Goal: Task Accomplishment & Management: Complete application form

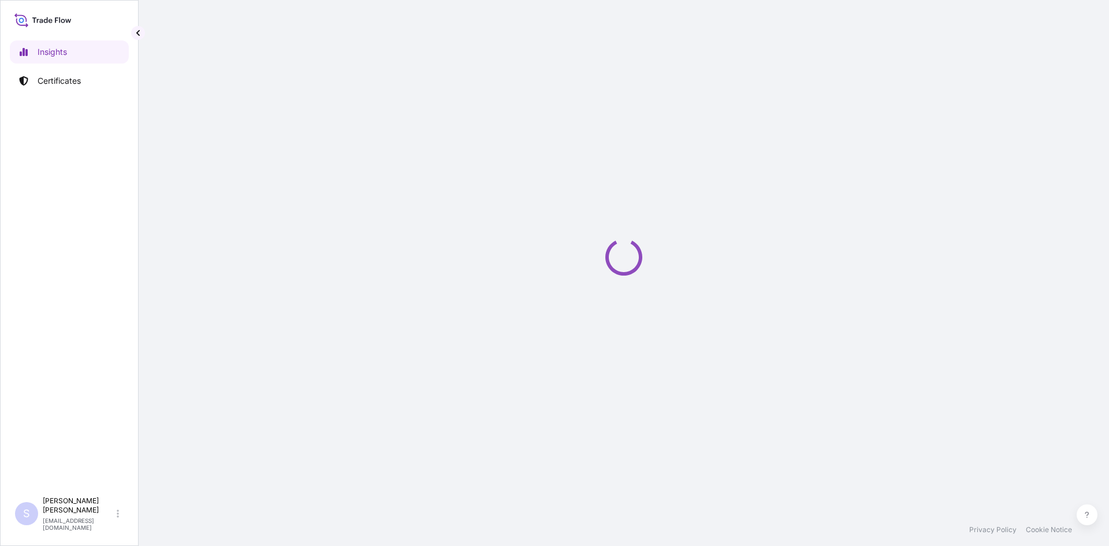
select select "2025"
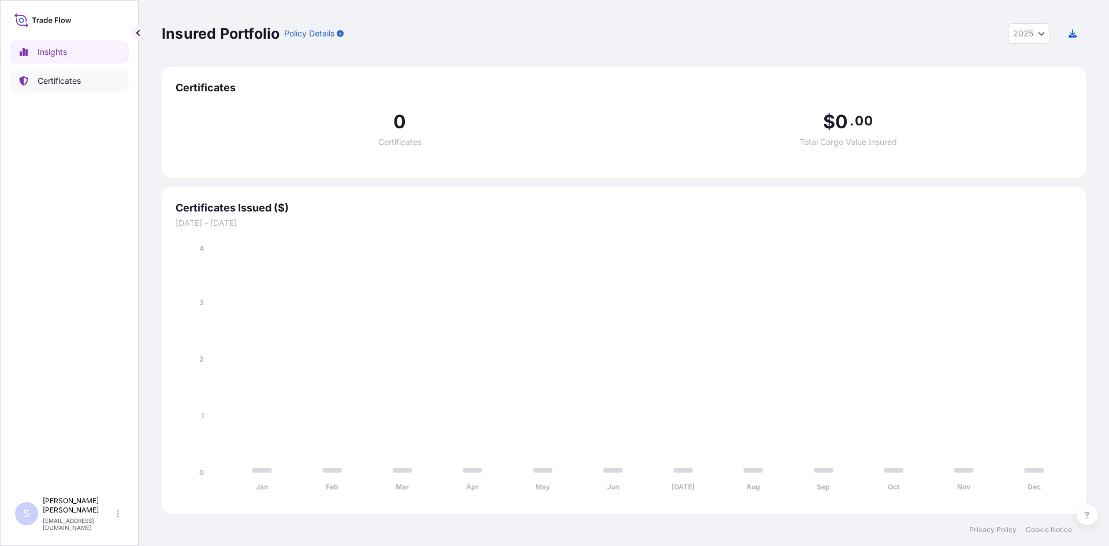
click at [81, 80] on p "Certificates" at bounding box center [59, 81] width 43 height 12
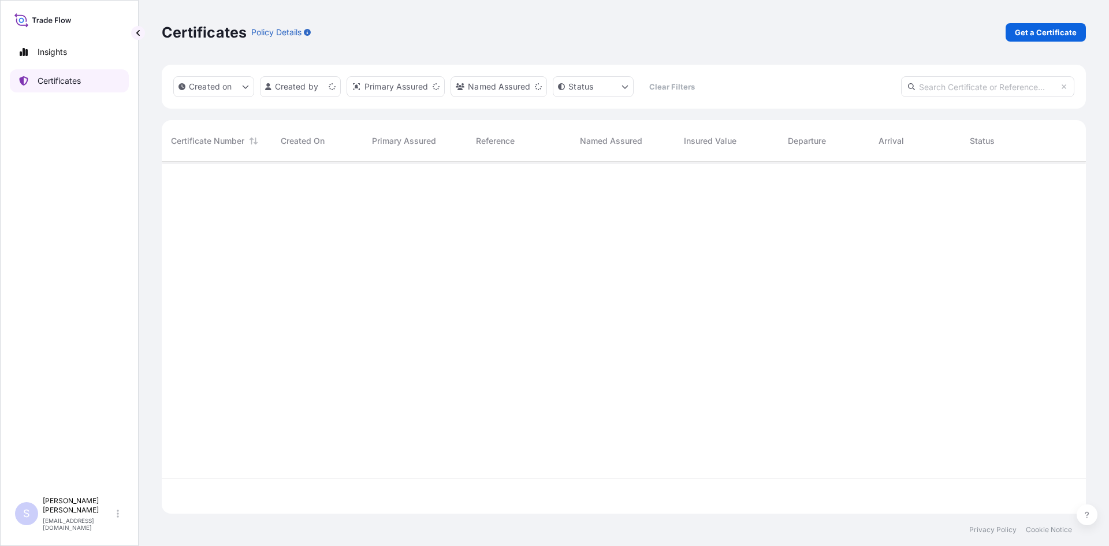
scroll to position [349, 916]
click at [994, 92] on input "text" at bounding box center [987, 86] width 173 height 21
type input "2584926"
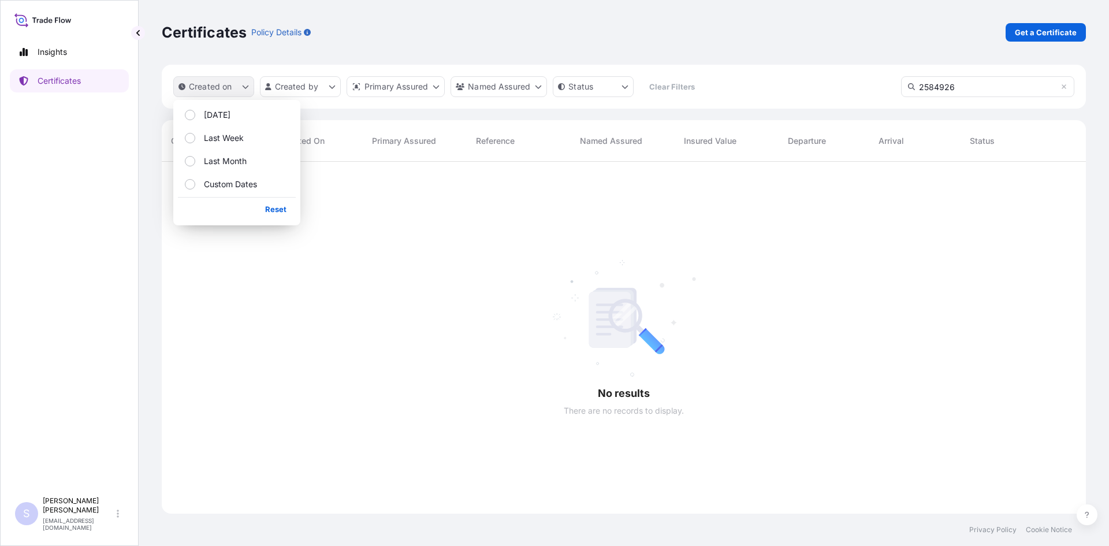
click at [222, 88] on p "Created on" at bounding box center [210, 87] width 43 height 12
click at [221, 177] on button "Custom Dates" at bounding box center [237, 184] width 118 height 21
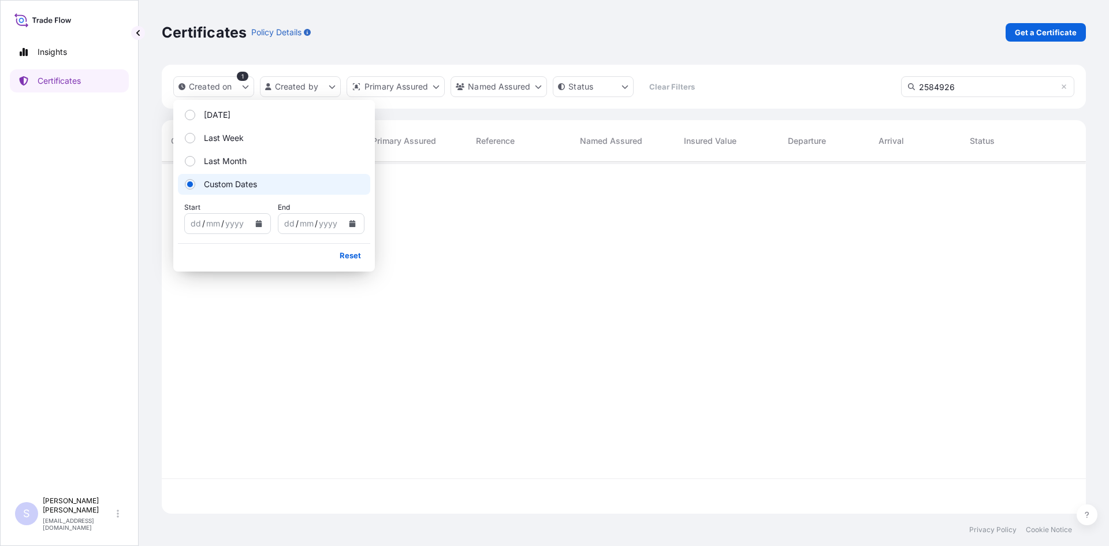
scroll to position [349, 916]
click at [255, 230] on button "Calendar" at bounding box center [259, 223] width 18 height 18
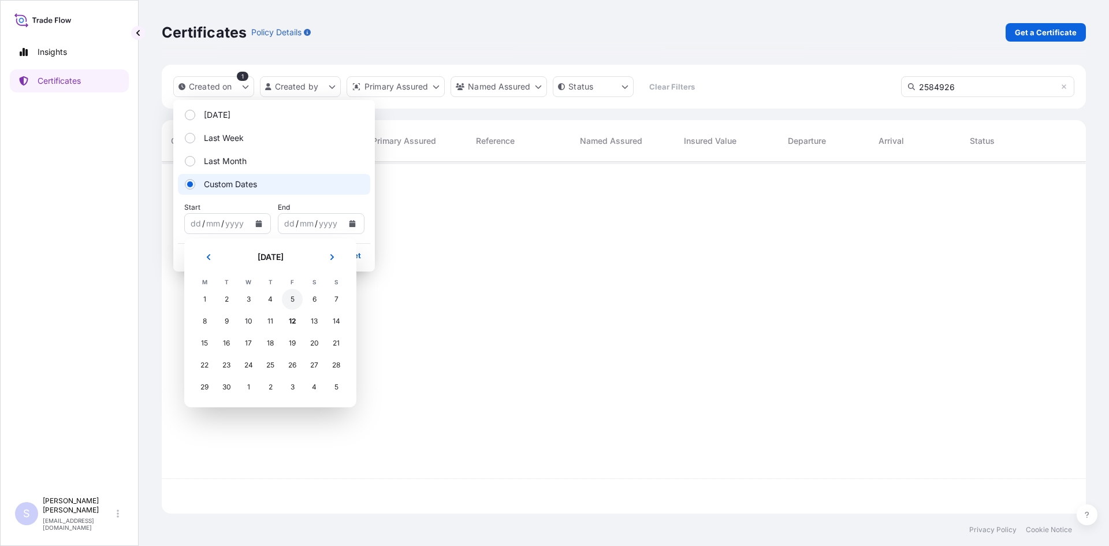
click at [297, 306] on div "5" at bounding box center [292, 299] width 21 height 21
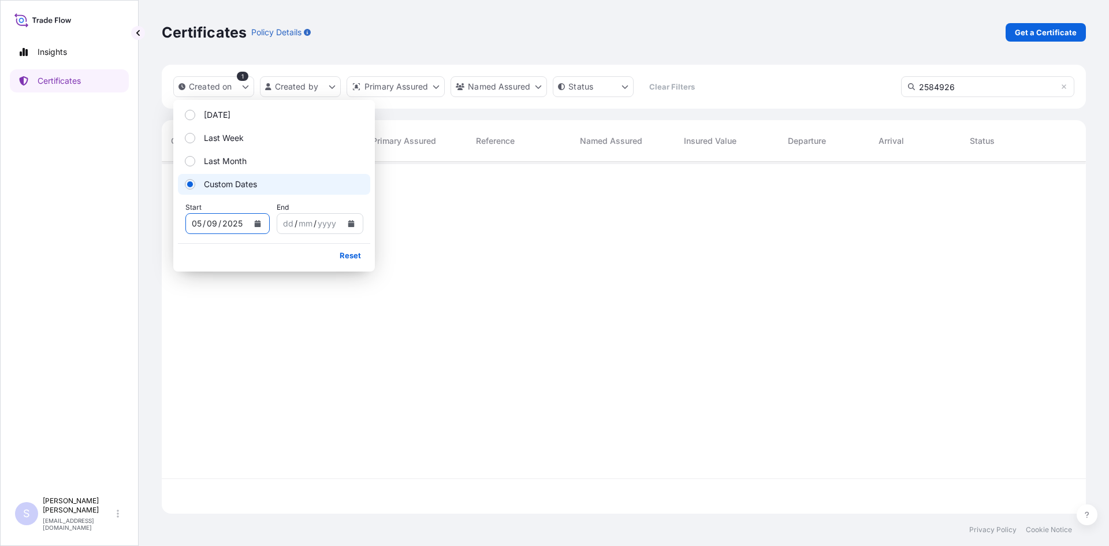
scroll to position [385, 916]
click at [348, 226] on icon "Calendar" at bounding box center [351, 223] width 7 height 7
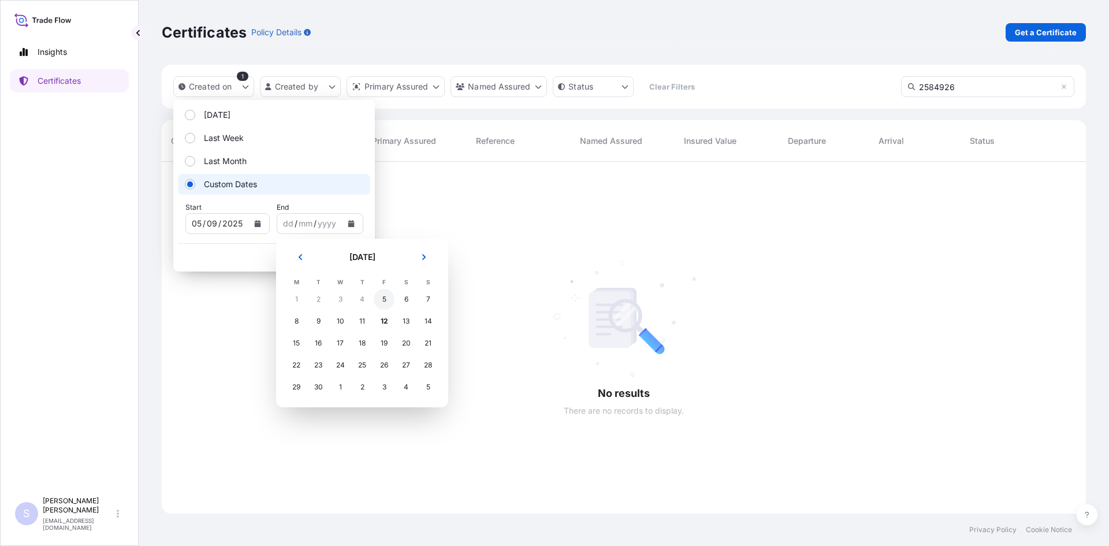
click at [385, 305] on div "5" at bounding box center [384, 299] width 21 height 21
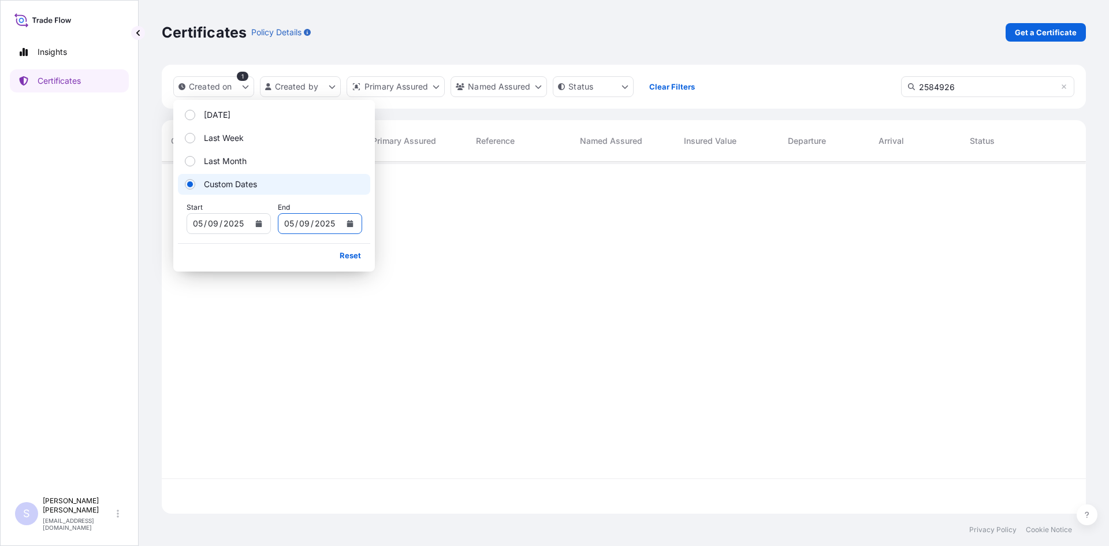
click at [344, 215] on button "Calendar" at bounding box center [350, 223] width 18 height 18
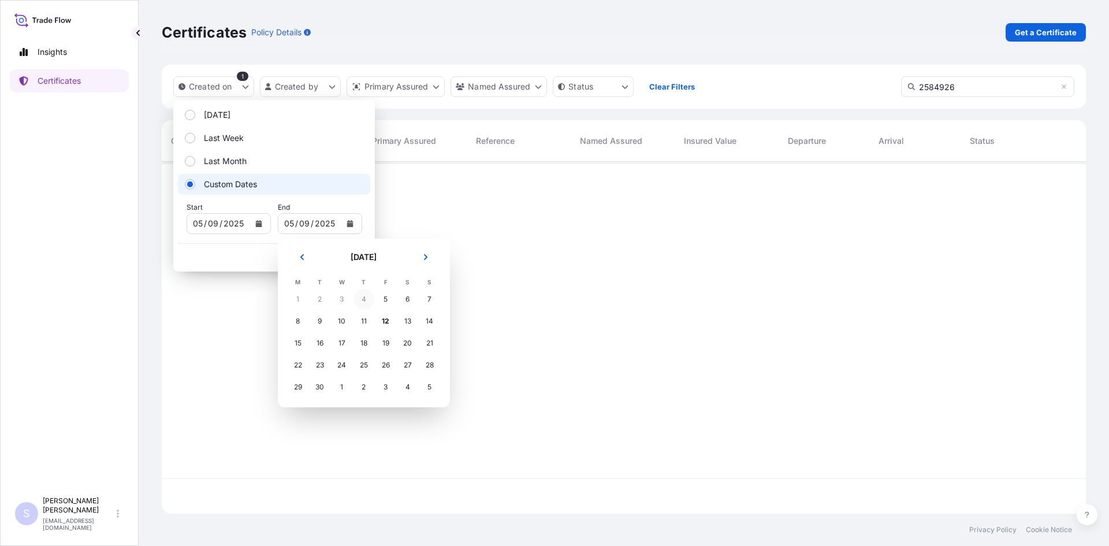
click at [364, 305] on div "4" at bounding box center [364, 299] width 21 height 21
click at [362, 302] on div "4" at bounding box center [364, 299] width 21 height 21
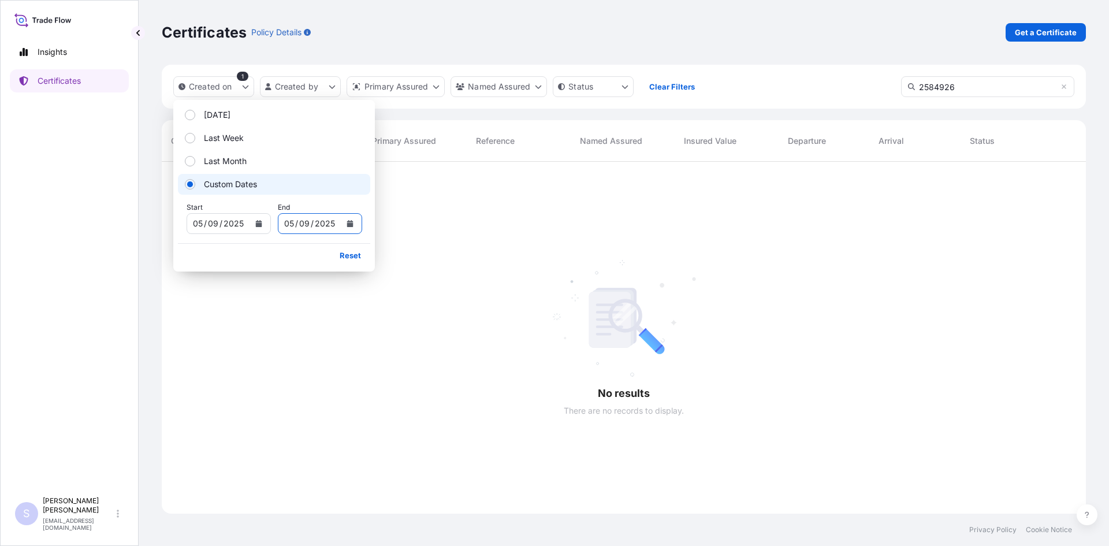
click at [255, 224] on icon "Calendar" at bounding box center [258, 223] width 7 height 7
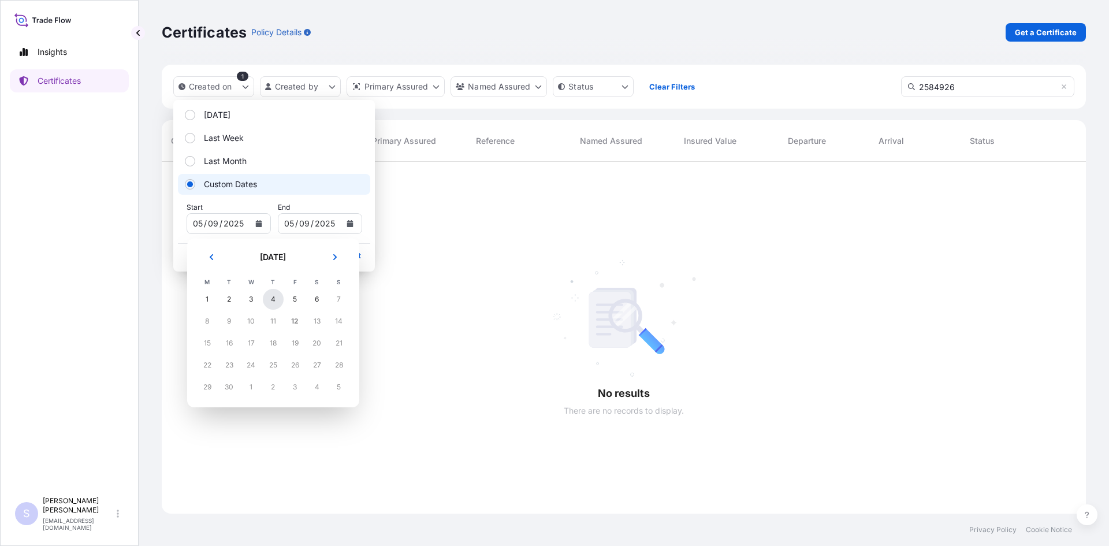
click at [270, 296] on div "4" at bounding box center [273, 299] width 21 height 21
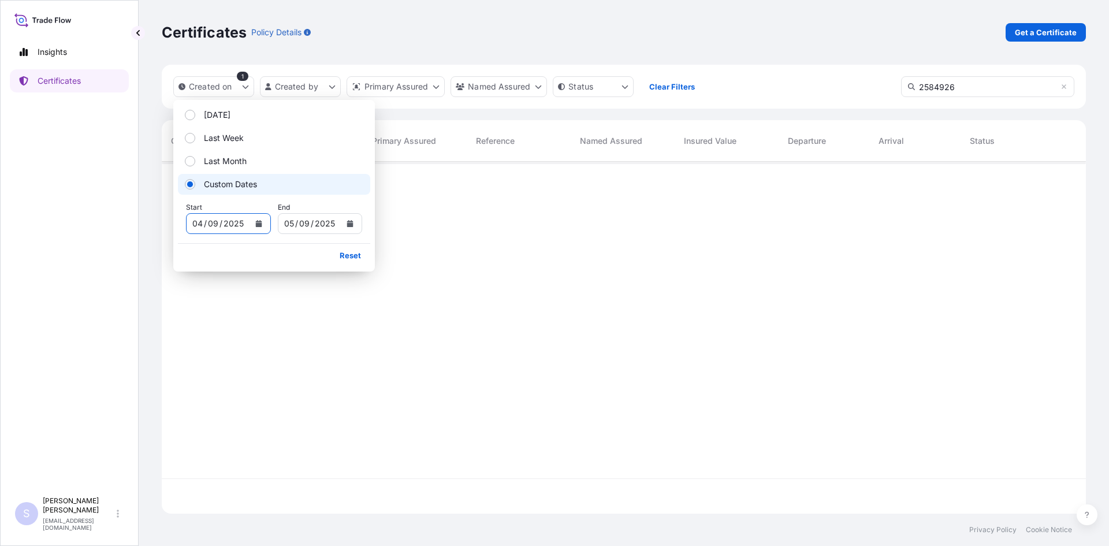
click at [347, 229] on button "Calendar" at bounding box center [350, 223] width 18 height 18
drag, startPoint x: 441, startPoint y: 251, endPoint x: 378, endPoint y: 296, distance: 77.9
click at [378, 296] on div at bounding box center [624, 338] width 924 height 352
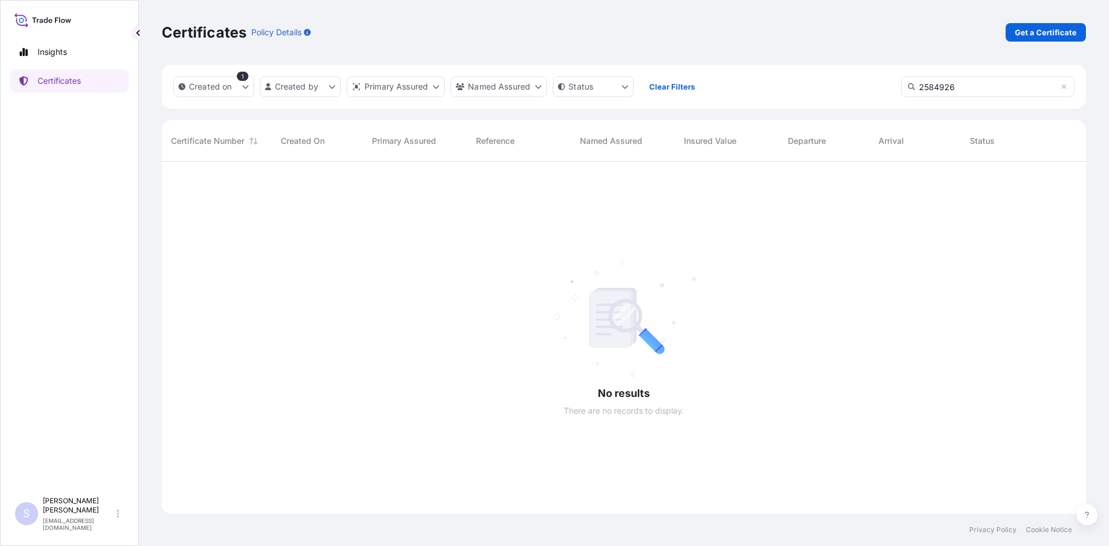
click at [239, 77] on div "1" at bounding box center [243, 76] width 12 height 9
click at [490, 92] on html "Insights Certificates S [PERSON_NAME] [EMAIL_ADDRESS][DOMAIN_NAME] Certificates…" at bounding box center [554, 273] width 1109 height 546
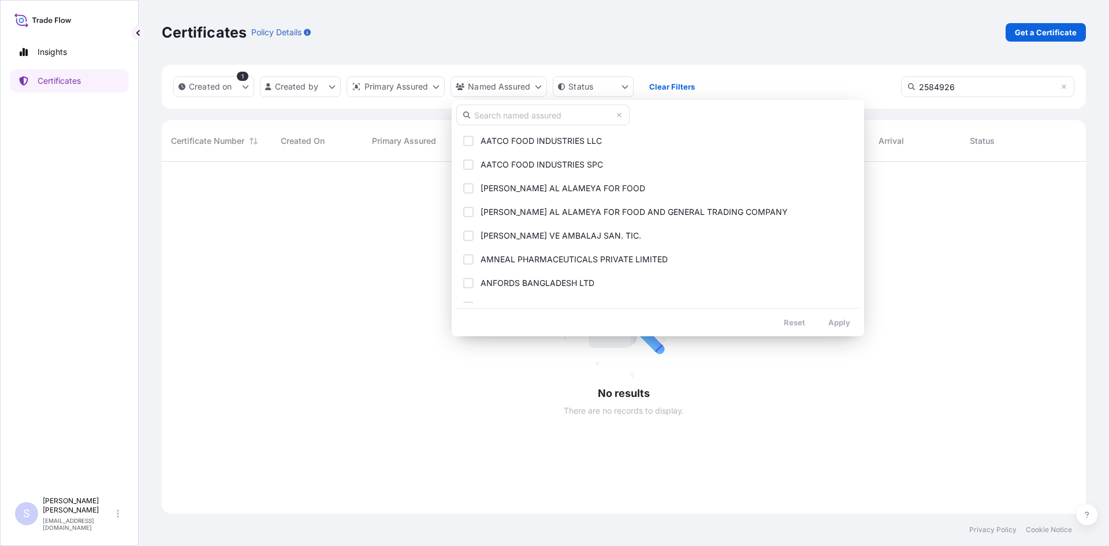
click at [494, 112] on input "text" at bounding box center [542, 115] width 173 height 21
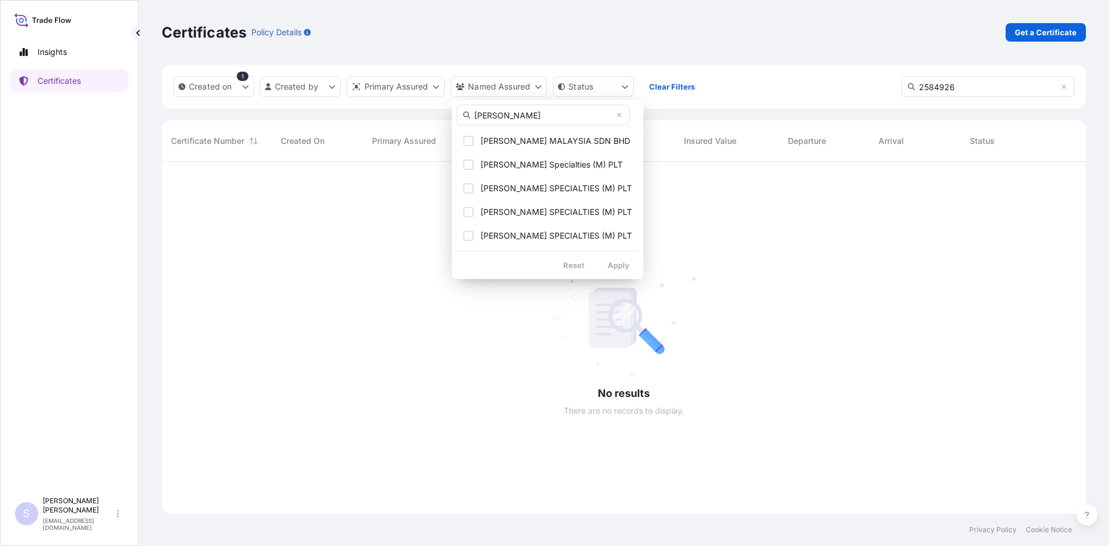
type input "[PERSON_NAME]"
click at [568, 135] on label "[PERSON_NAME] MALAYSIA SDN BHD" at bounding box center [556, 141] width 150 height 12
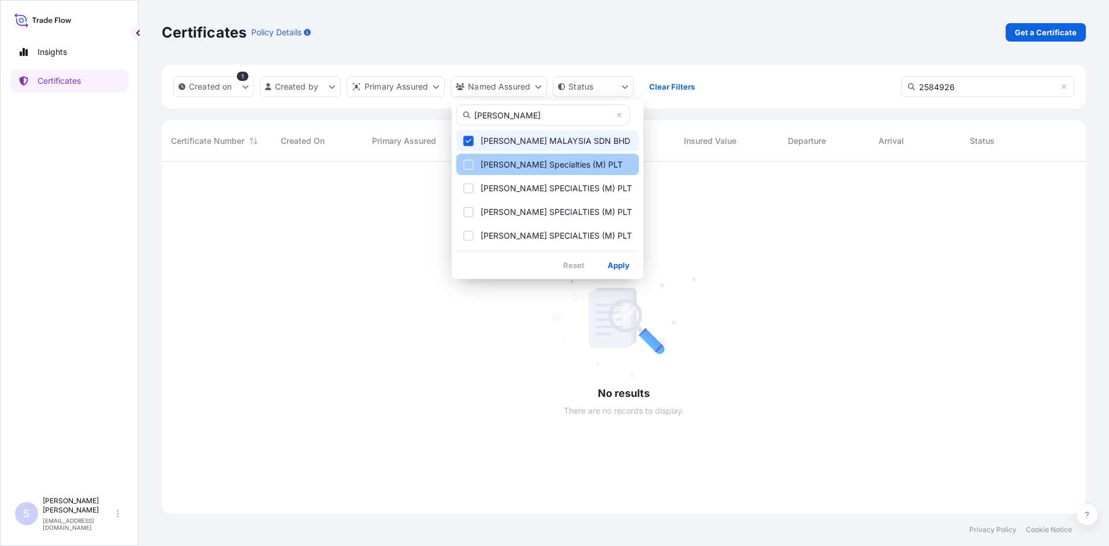
click at [556, 168] on span "[PERSON_NAME] Specialties (M) PLT" at bounding box center [552, 165] width 142 height 12
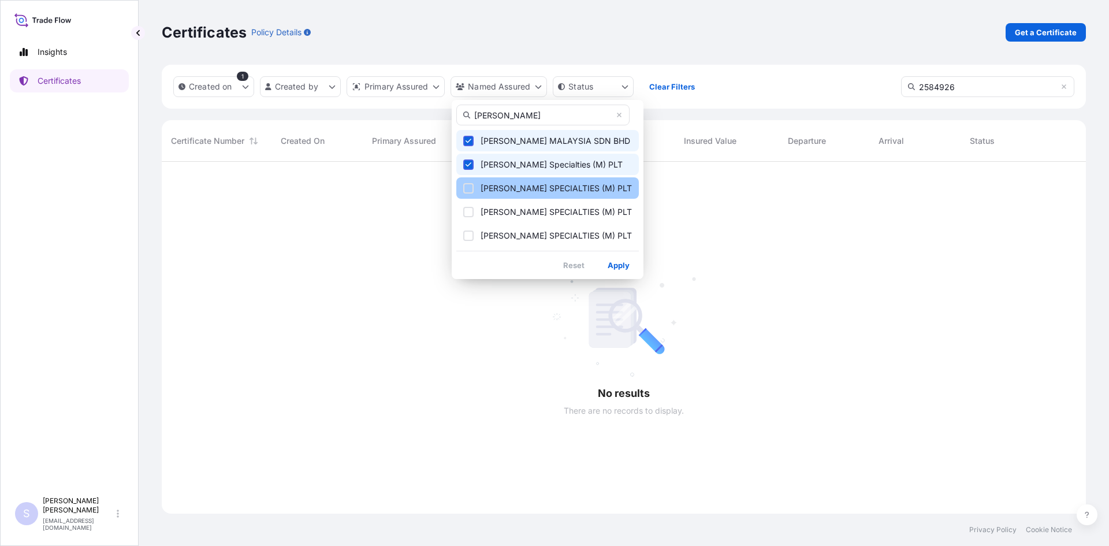
click at [546, 192] on span "[PERSON_NAME] SPECIALTIES (M) PLT" at bounding box center [556, 189] width 151 height 12
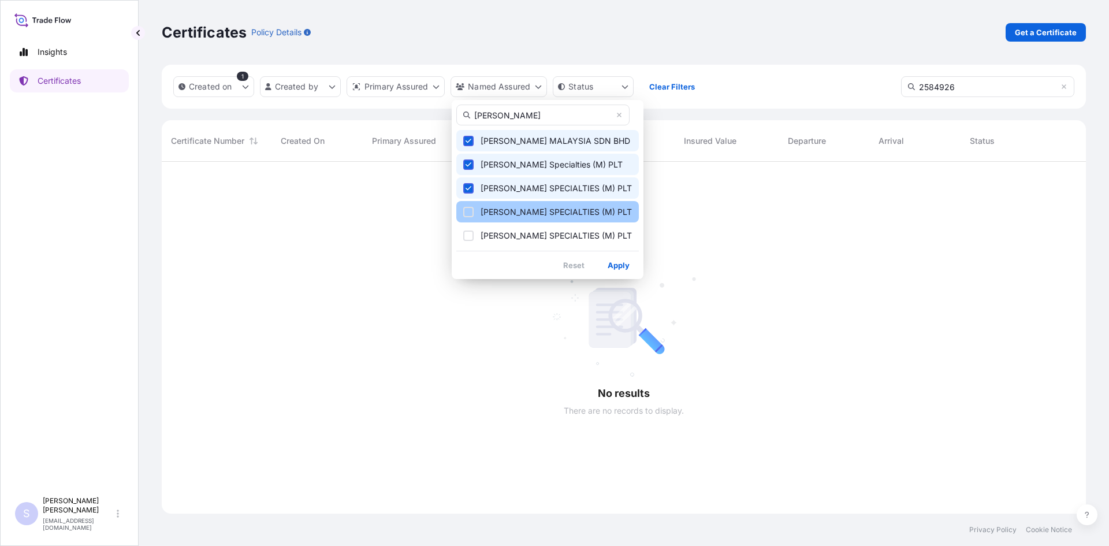
click at [536, 209] on span "[PERSON_NAME] SPECIALTIES (M) PLT" at bounding box center [556, 212] width 151 height 12
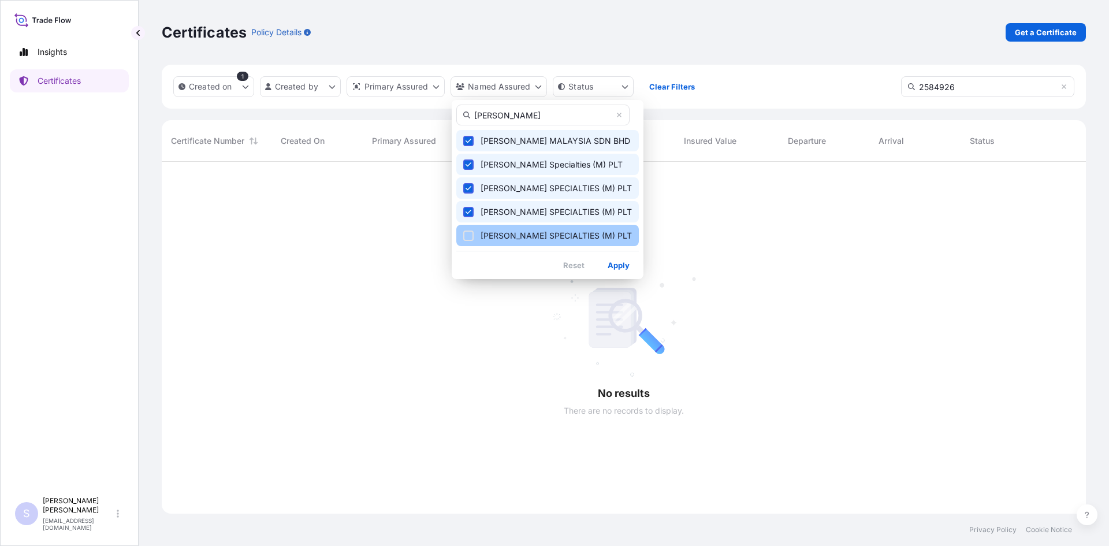
click at [527, 241] on span "[PERSON_NAME] SPECIALTIES (M) PLT" at bounding box center [556, 236] width 151 height 12
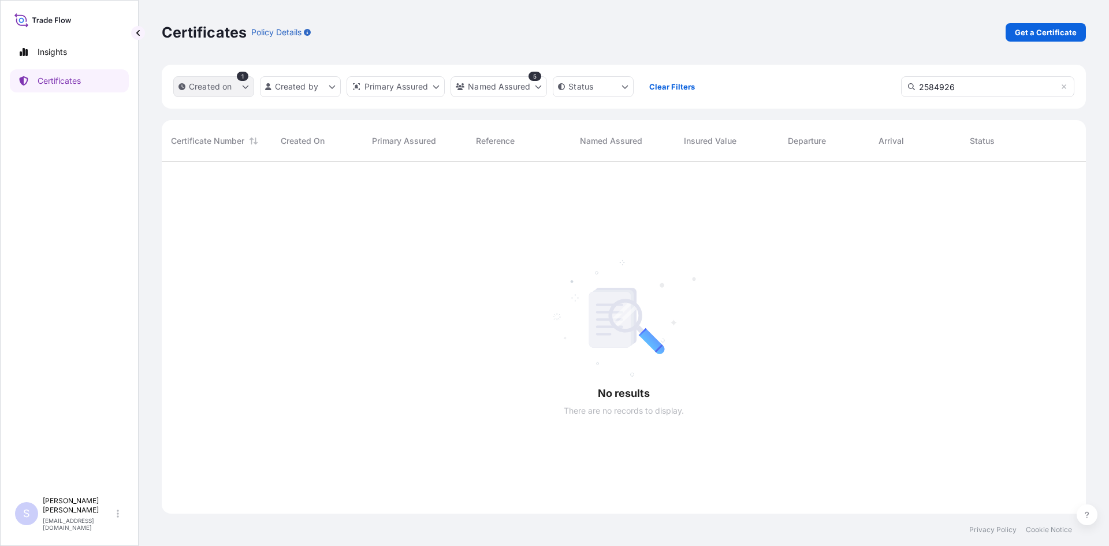
click at [248, 86] on button "Created on" at bounding box center [213, 86] width 81 height 21
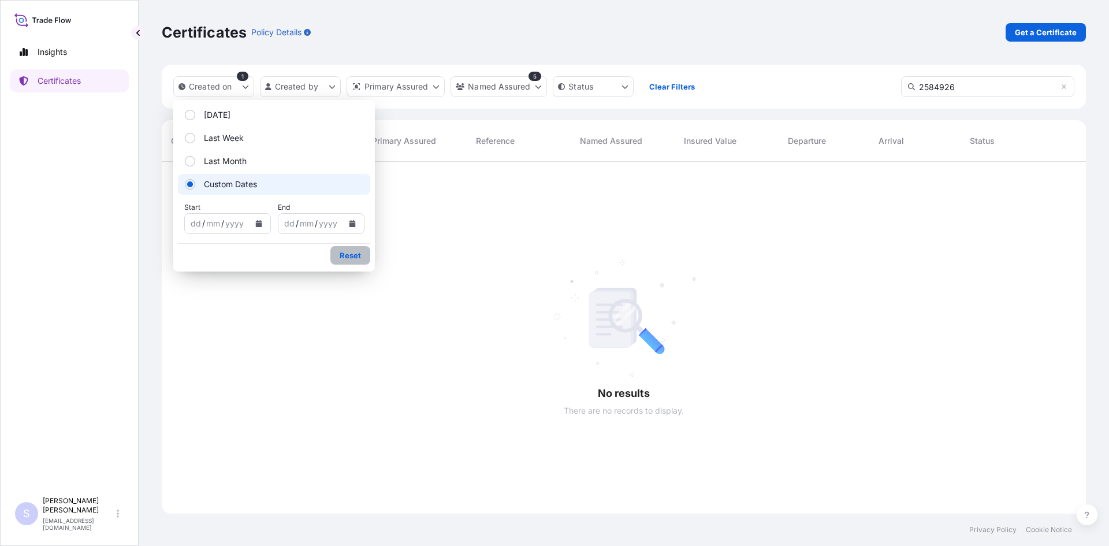
click at [351, 260] on button "Reset" at bounding box center [350, 255] width 40 height 18
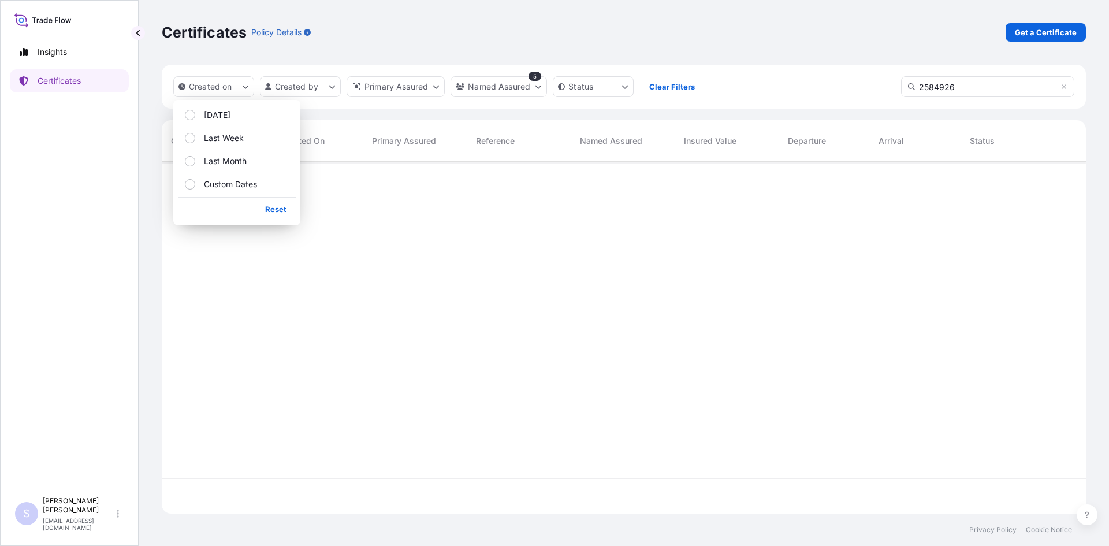
scroll to position [349, 916]
click at [561, 341] on div at bounding box center [624, 320] width 924 height 317
click at [1062, 84] on icon at bounding box center [1064, 86] width 7 height 7
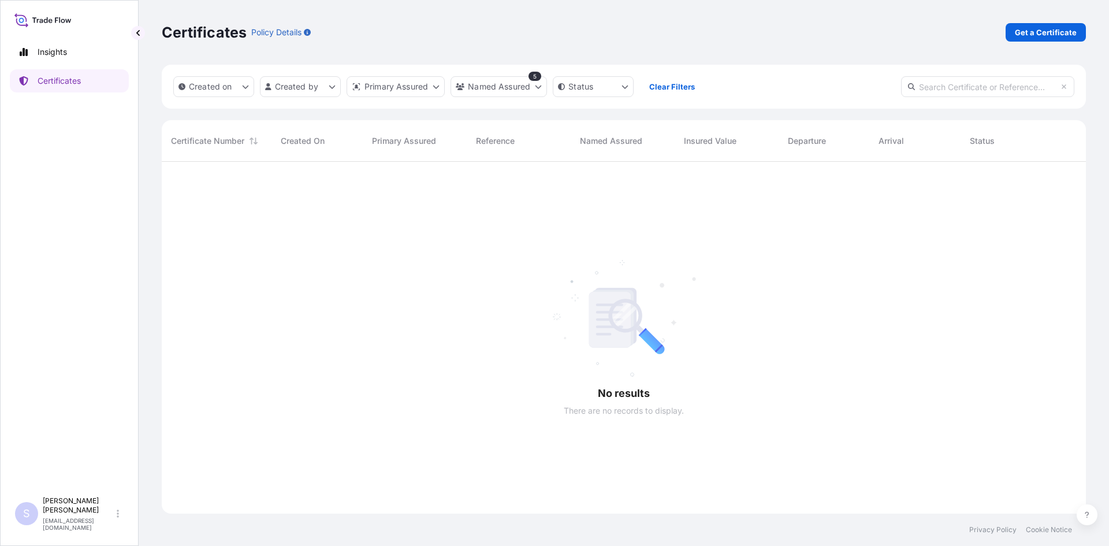
scroll to position [349, 916]
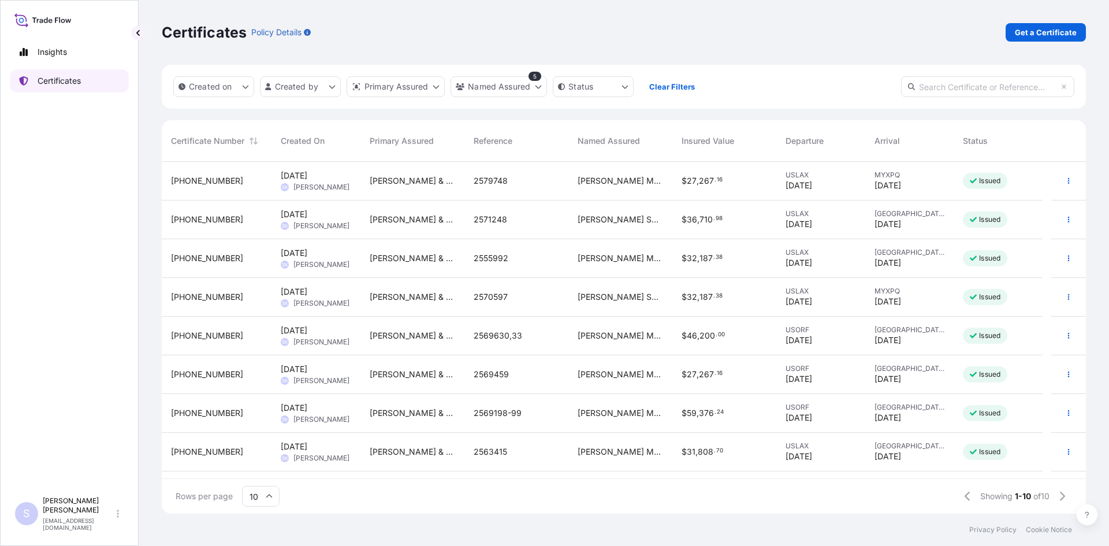
click at [86, 81] on link "Certificates" at bounding box center [69, 80] width 119 height 23
click at [1036, 36] on p "Get a Certificate" at bounding box center [1046, 33] width 62 height 12
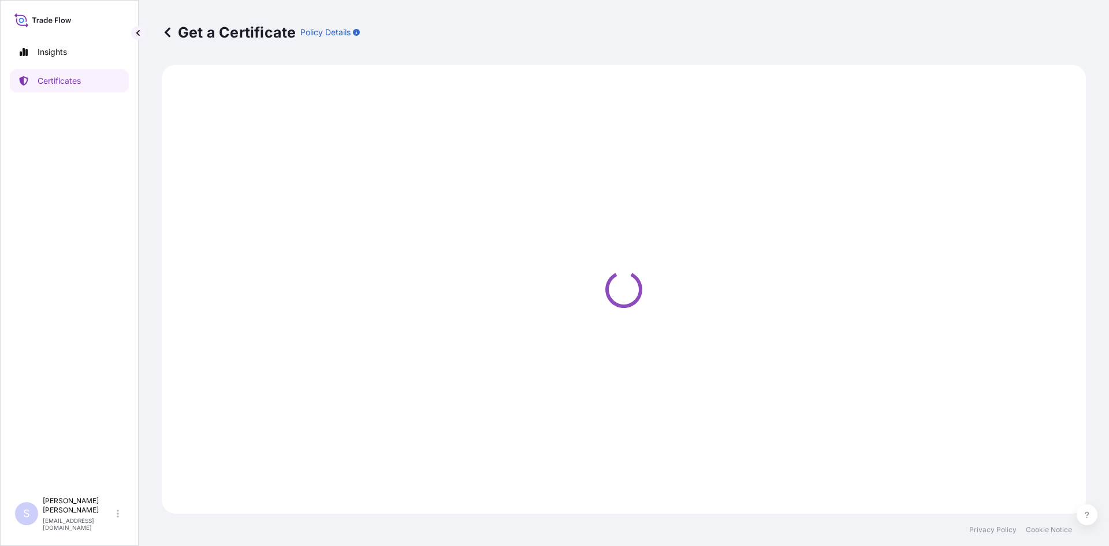
select select "Sea"
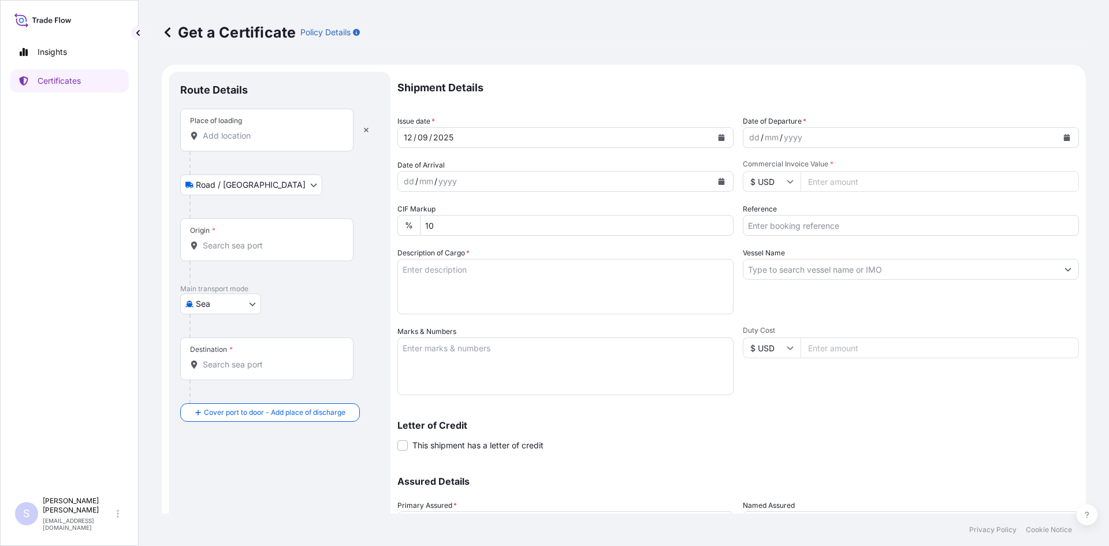
click at [231, 144] on div "Place of loading" at bounding box center [266, 130] width 173 height 43
click at [231, 142] on input "Place of loading" at bounding box center [271, 136] width 136 height 12
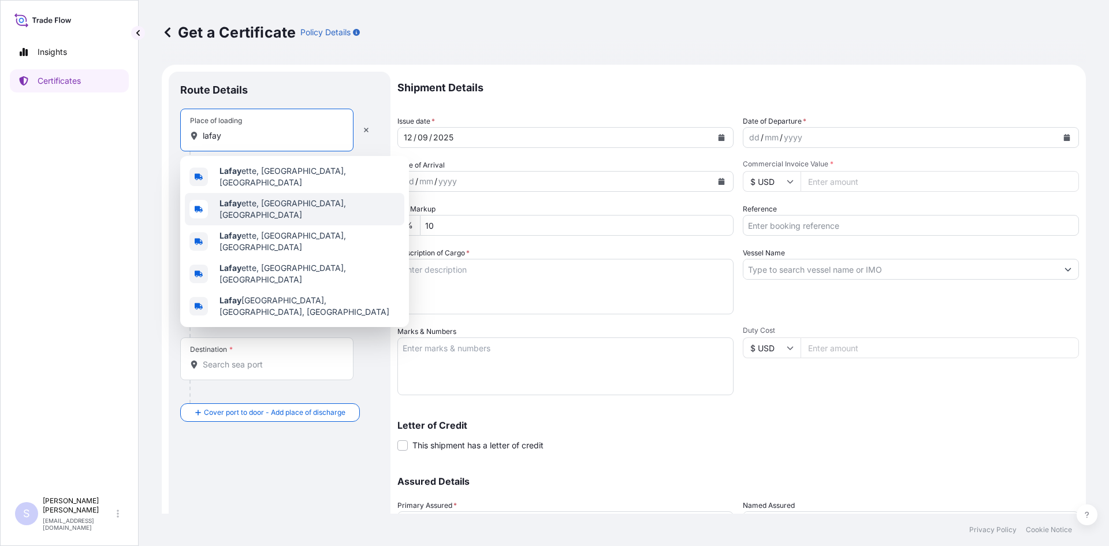
click at [248, 203] on span "Lafay ette, [GEOGRAPHIC_DATA], [GEOGRAPHIC_DATA]" at bounding box center [310, 209] width 180 height 23
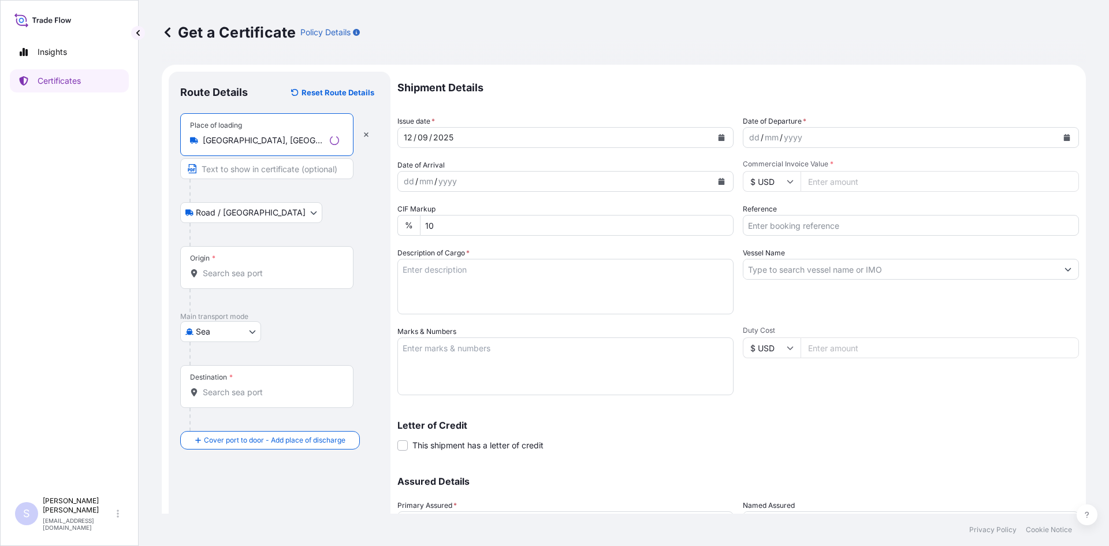
type input "[GEOGRAPHIC_DATA], [GEOGRAPHIC_DATA], [GEOGRAPHIC_DATA]"
click at [228, 280] on div "Origin *" at bounding box center [266, 267] width 173 height 43
click at [228, 279] on input "Origin *" at bounding box center [271, 273] width 136 height 12
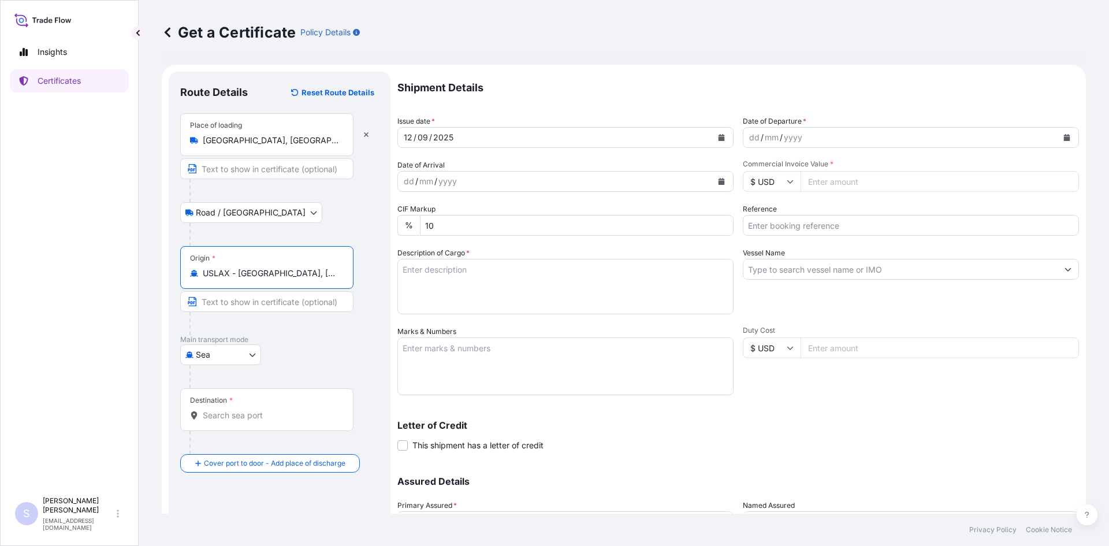
type input "USLAX - [GEOGRAPHIC_DATA], [GEOGRAPHIC_DATA]"
click at [222, 423] on div "Destination *" at bounding box center [266, 409] width 173 height 43
click at [222, 421] on input "Destination *" at bounding box center [271, 416] width 136 height 12
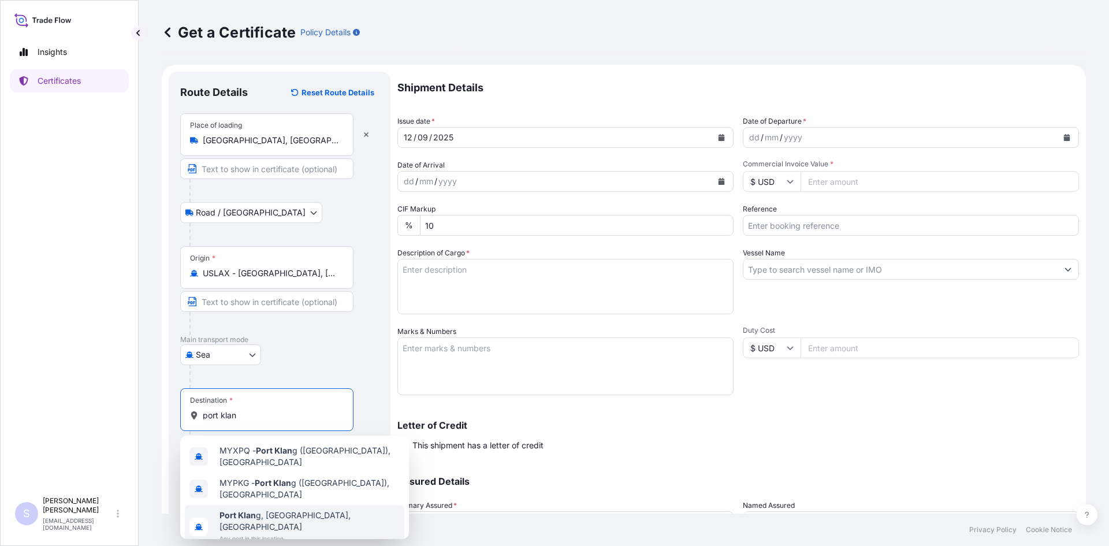
click at [262, 515] on span "[GEOGRAPHIC_DATA], [GEOGRAPHIC_DATA], [GEOGRAPHIC_DATA]" at bounding box center [310, 520] width 180 height 23
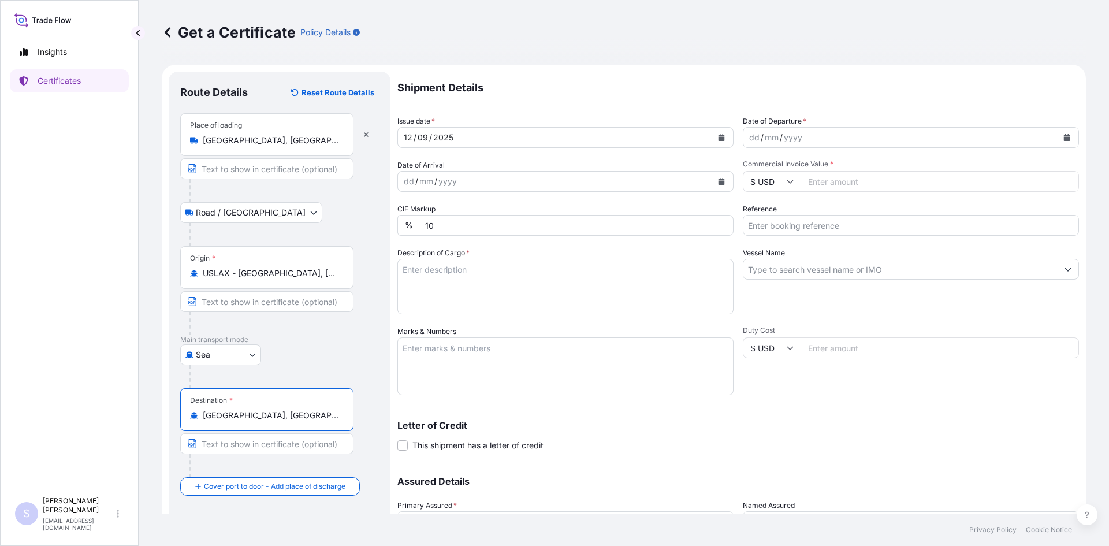
type input "[GEOGRAPHIC_DATA], [GEOGRAPHIC_DATA], [GEOGRAPHIC_DATA]"
click at [1058, 137] on button "Calendar" at bounding box center [1067, 137] width 18 height 18
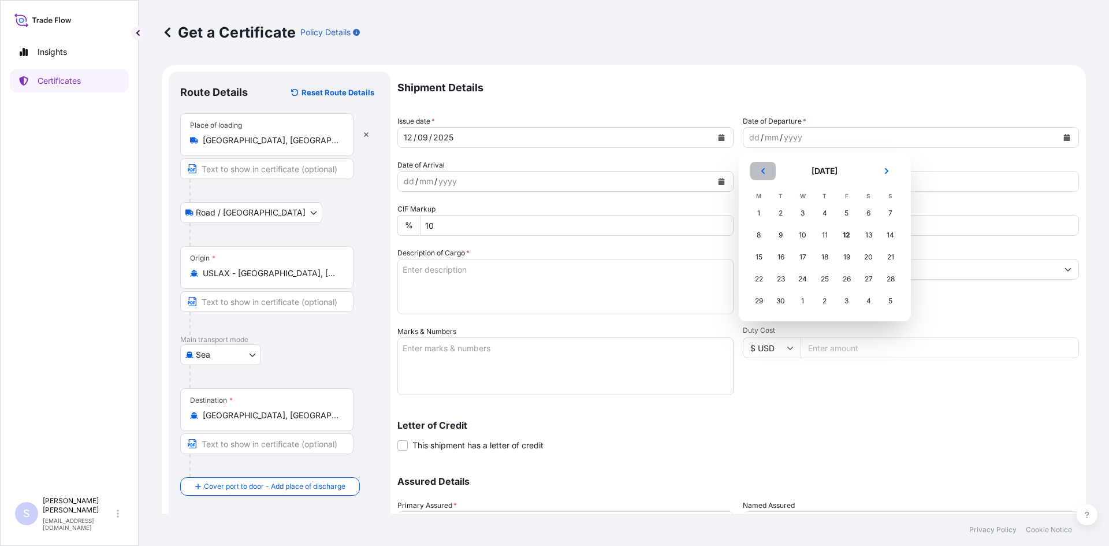
click at [761, 174] on icon "Previous" at bounding box center [763, 171] width 7 height 7
click at [902, 300] on section "[DATE] [DATE] M T W T F S S 28 29 30 31 1 2 3 4 5 6 7 8 9 10 11 12 13 14 15 16 …" at bounding box center [825, 237] width 172 height 169
click at [892, 300] on div "31" at bounding box center [890, 301] width 21 height 21
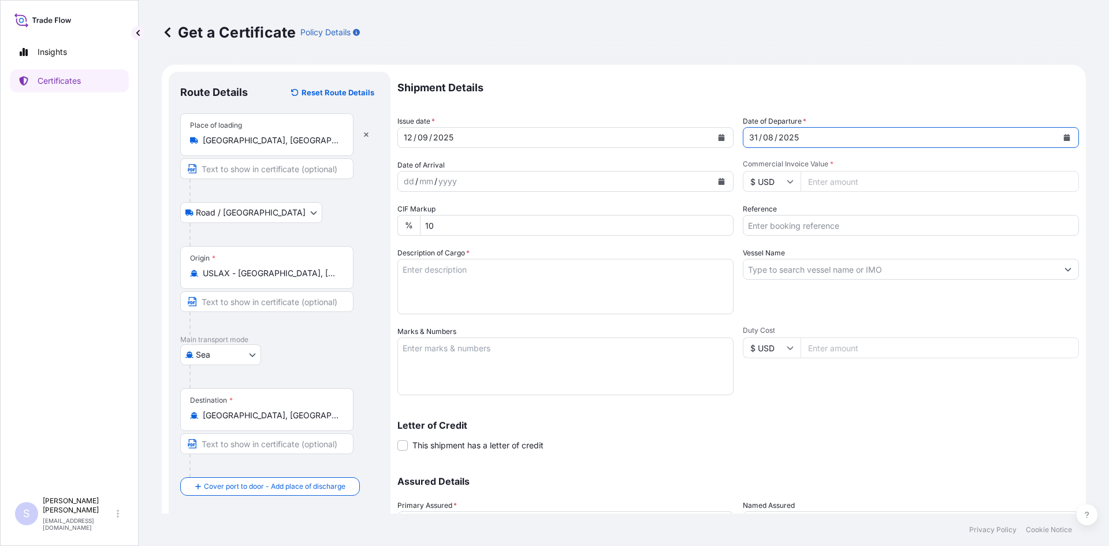
click at [719, 181] on icon "Calendar" at bounding box center [722, 181] width 6 height 7
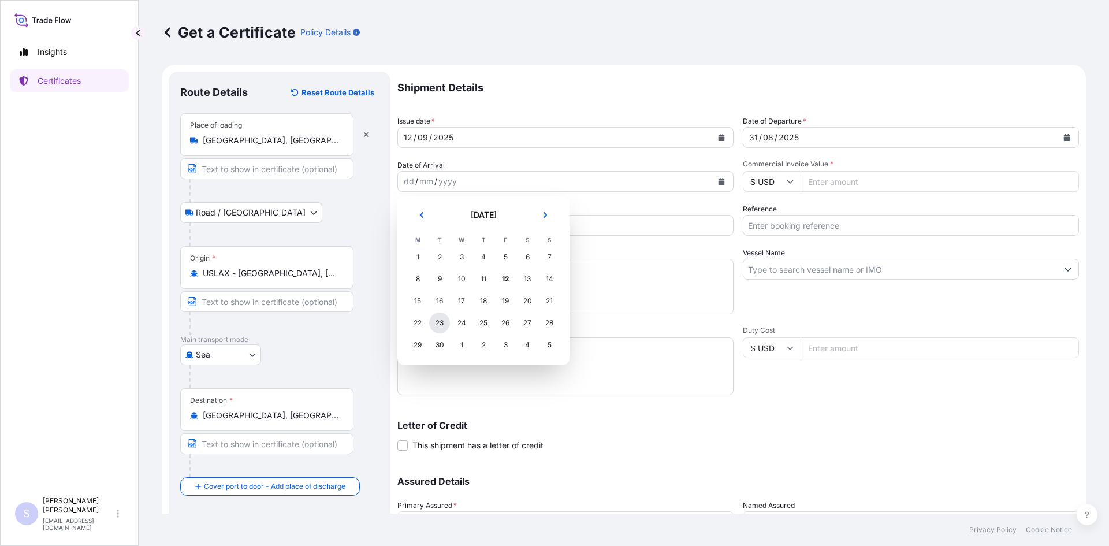
click at [439, 314] on div "23" at bounding box center [439, 323] width 21 height 21
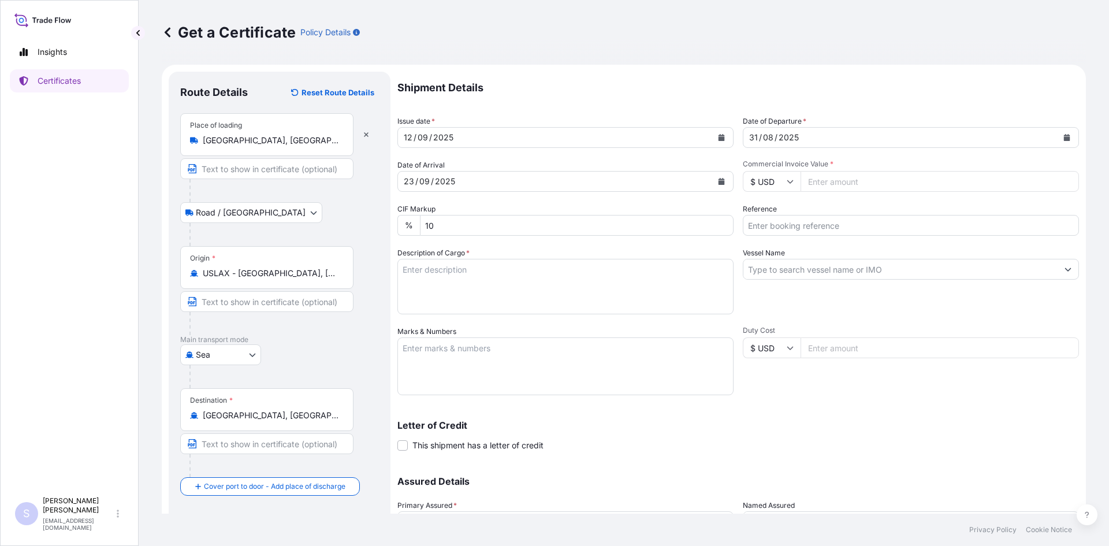
click at [846, 188] on input "Commercial Invoice Value *" at bounding box center [940, 181] width 278 height 21
type input "22950"
type input "2584926"
type textarea "765 BAGS KOL GUARD 7467 NG STARCH"
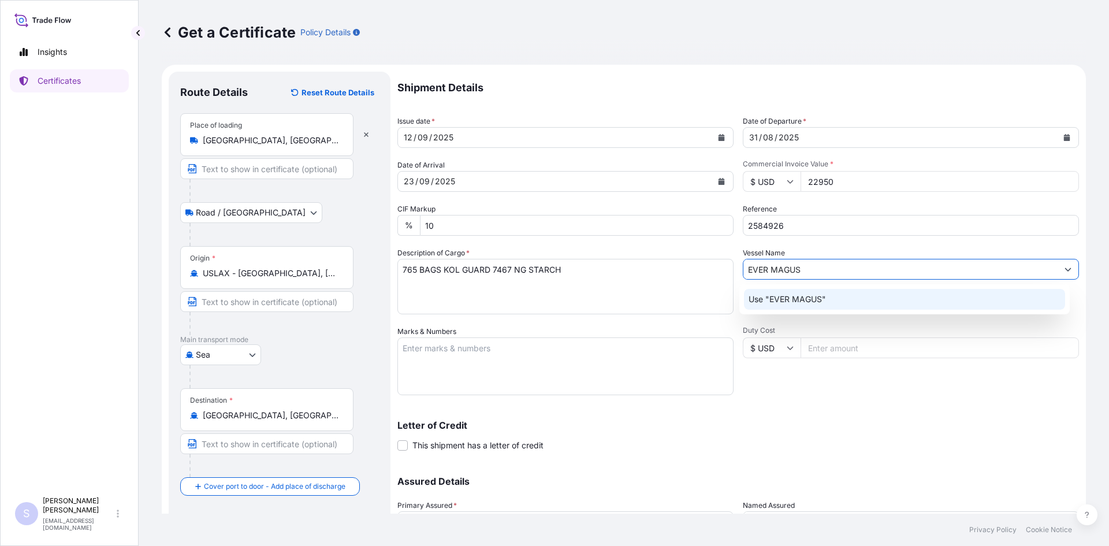
click at [856, 292] on div "Use "EVER MAGUS"" at bounding box center [905, 299] width 322 height 21
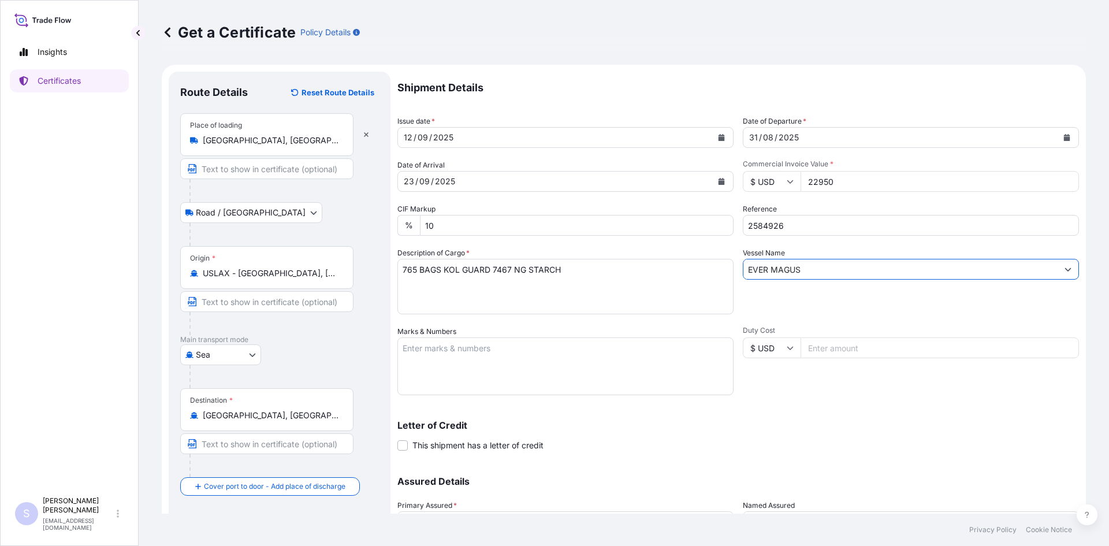
type input "EVER MAGUS"
click at [434, 363] on textarea "Marks & Numbers" at bounding box center [565, 366] width 336 height 58
type textarea "CSNU8770266 0114025"
click at [833, 416] on div "Letter of Credit This shipment has a letter of credit Letter of credit * Letter…" at bounding box center [738, 429] width 682 height 44
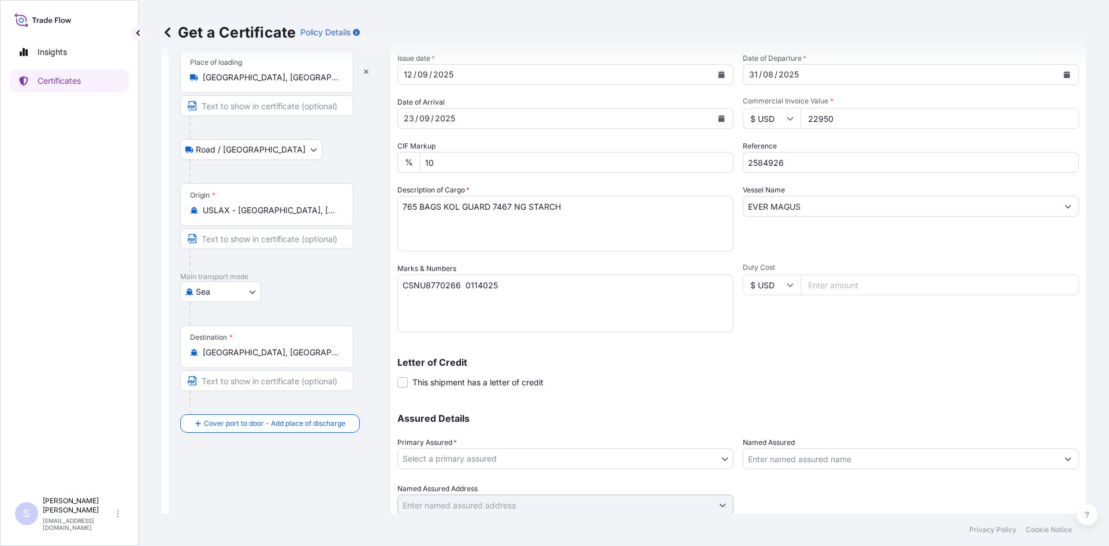
scroll to position [104, 0]
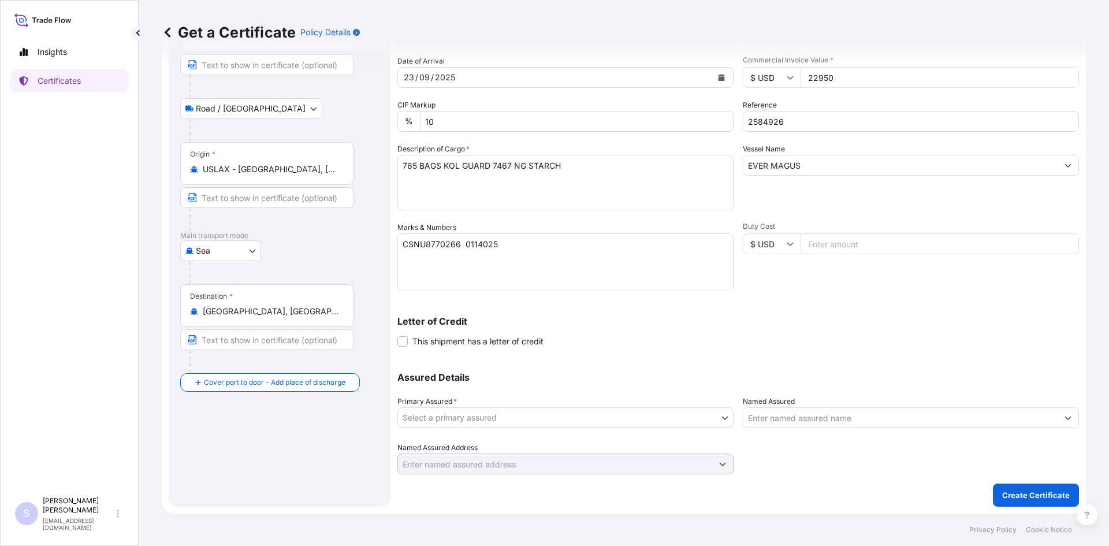
click at [583, 421] on body "Insights Certificates S [PERSON_NAME] [EMAIL_ADDRESS][DOMAIN_NAME] Get a Certif…" at bounding box center [554, 273] width 1109 height 546
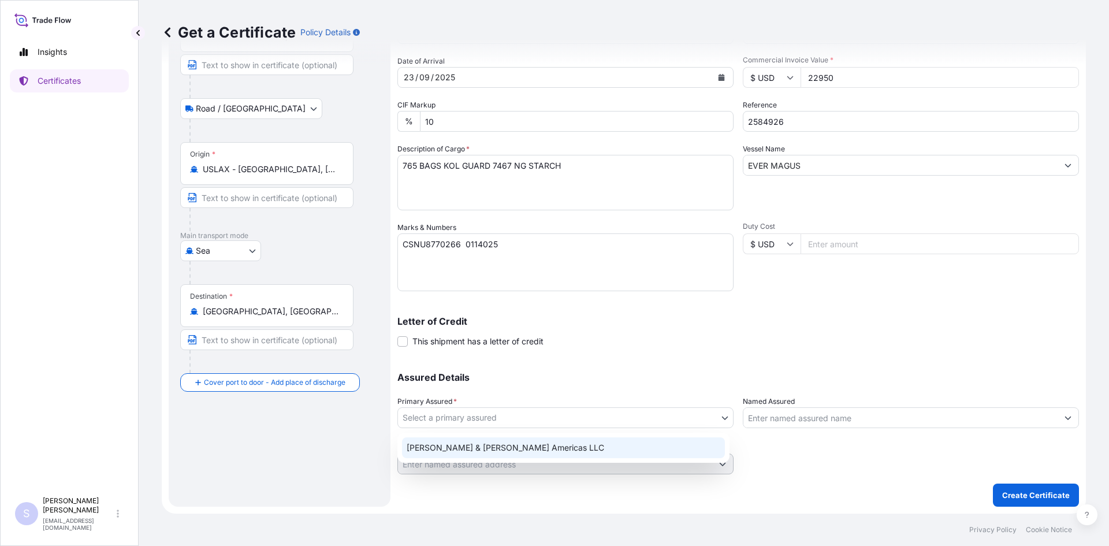
click at [537, 454] on div "[PERSON_NAME] & [PERSON_NAME] Americas LLC" at bounding box center [563, 447] width 323 height 21
select select "31658"
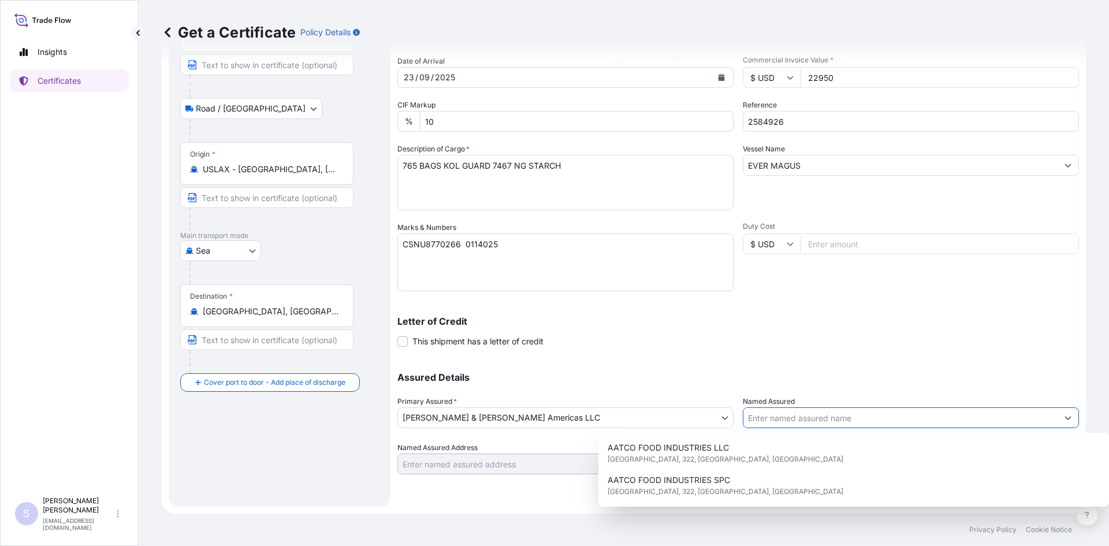
click at [810, 410] on input "Named Assured" at bounding box center [900, 417] width 314 height 21
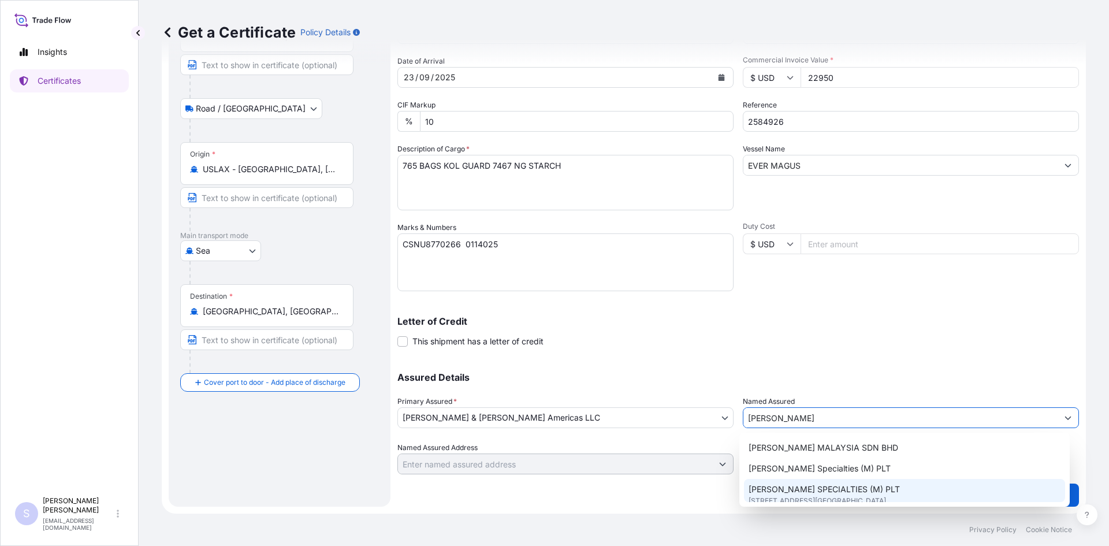
click at [794, 496] on span "[STREET_ADDRESS][GEOGRAPHIC_DATA]" at bounding box center [817, 501] width 137 height 12
type input "[PERSON_NAME] SPECIALTIES (M) PLT"
type input "[STREET_ADDRESS]"
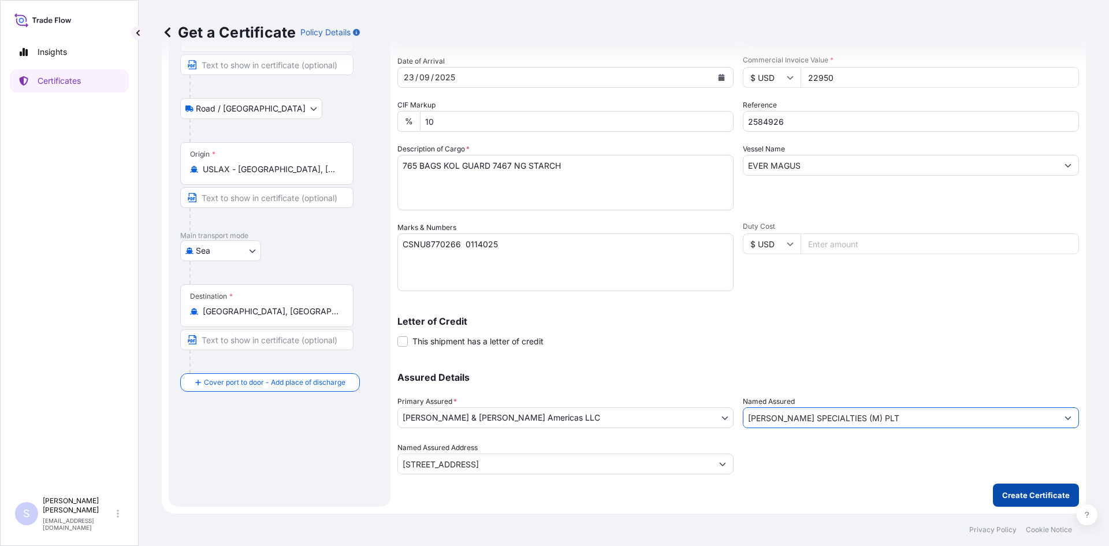
type input "[PERSON_NAME] SPECIALTIES (M) PLT"
click at [1020, 500] on p "Create Certificate" at bounding box center [1036, 495] width 68 height 12
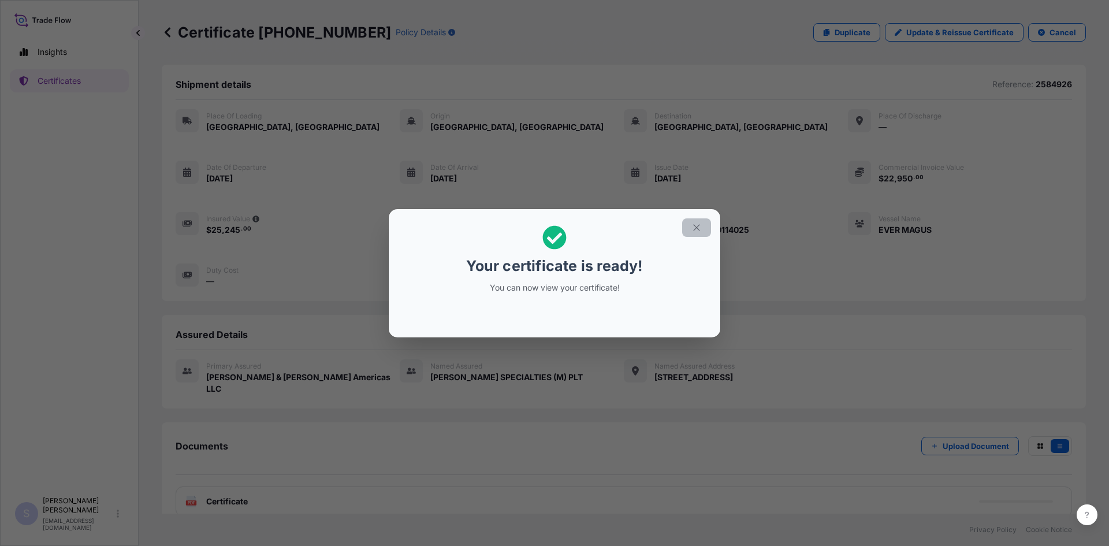
click at [698, 229] on icon "button" at bounding box center [696, 227] width 10 height 10
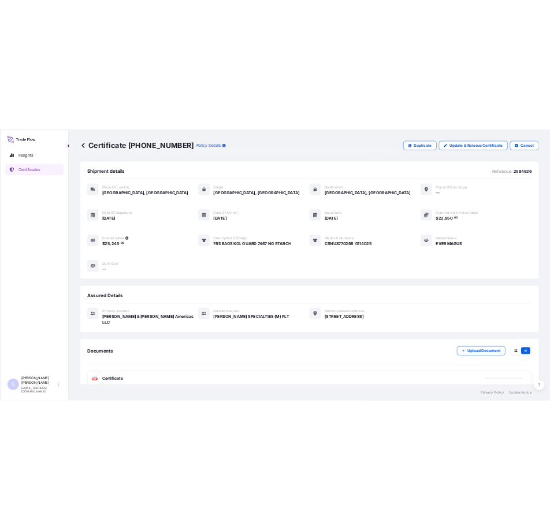
scroll to position [5, 0]
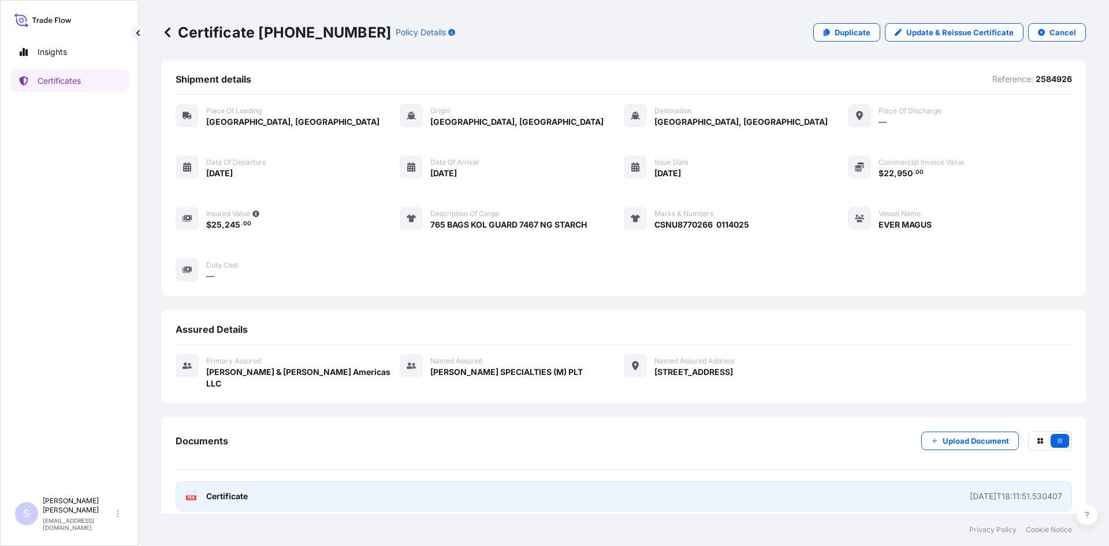
click at [195, 490] on icon at bounding box center [192, 496] width 10 height 12
